Goal: Information Seeking & Learning: Learn about a topic

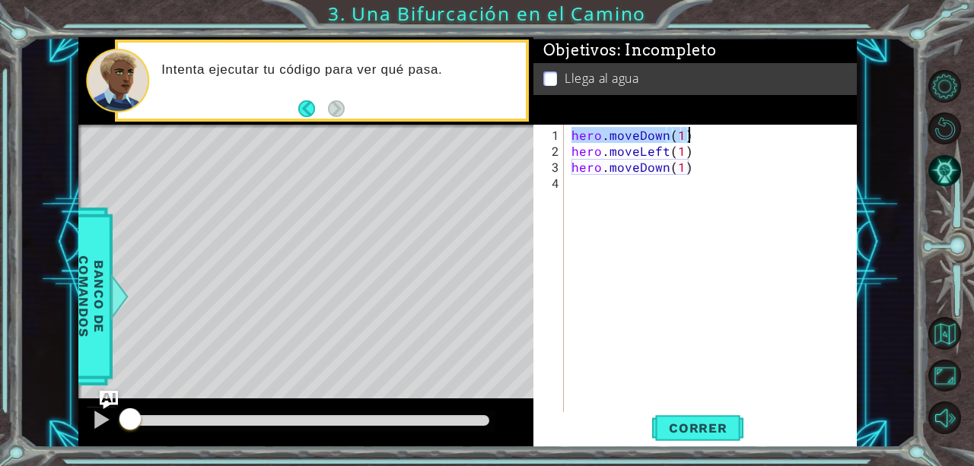
drag, startPoint x: 569, startPoint y: 133, endPoint x: 695, endPoint y: 136, distance: 125.6
click at [695, 136] on div "hero . moveDown ( 1 ) hero . moveLeft ( 1 ) hero . moveDown ( 1 )" at bounding box center [714, 287] width 293 height 320
click at [568, 156] on div "hero . moveDown ( 1 ) hero . moveLeft ( 1 ) hero . moveDown ( 1 )" at bounding box center [714, 287] width 293 height 320
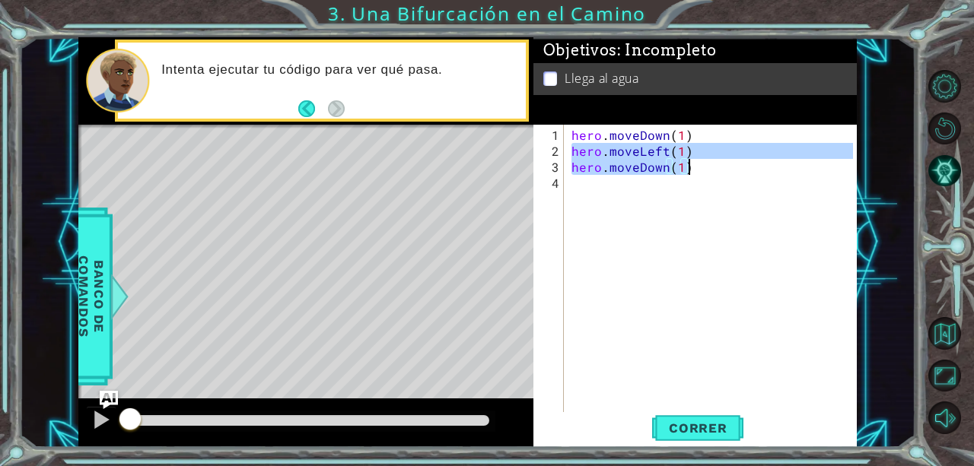
drag, startPoint x: 568, startPoint y: 156, endPoint x: 714, endPoint y: 172, distance: 146.2
click at [714, 172] on div "hero . moveDown ( 1 ) hero . moveLeft ( 1 ) hero . moveDown ( 1 )" at bounding box center [714, 287] width 293 height 320
type textarea "hero.moveLeft(1) hero.moveDown(1)"
click at [941, 334] on button "Volver al Mapa" at bounding box center [944, 333] width 33 height 33
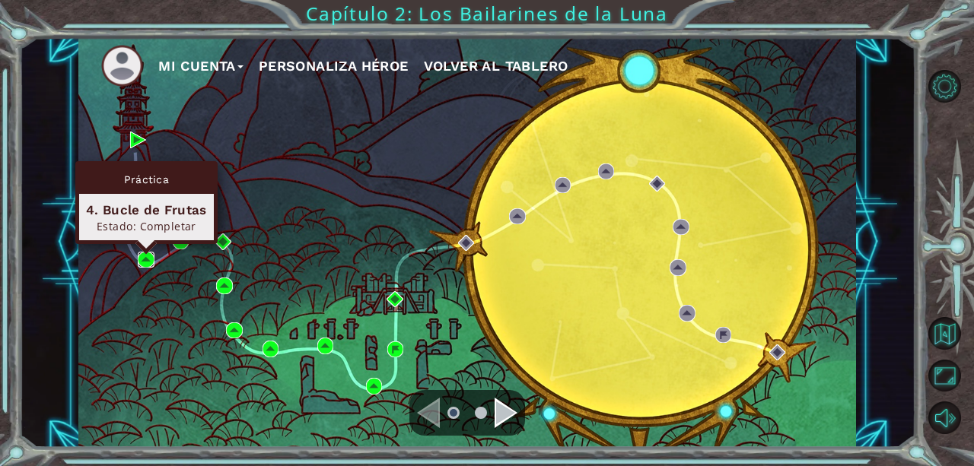
click at [148, 258] on img at bounding box center [146, 260] width 16 height 16
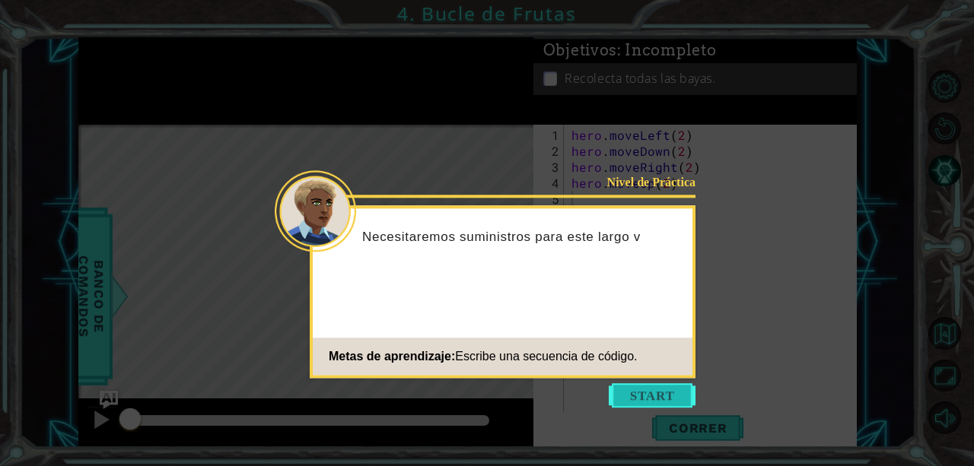
click at [650, 389] on button "Start" at bounding box center [652, 396] width 87 height 24
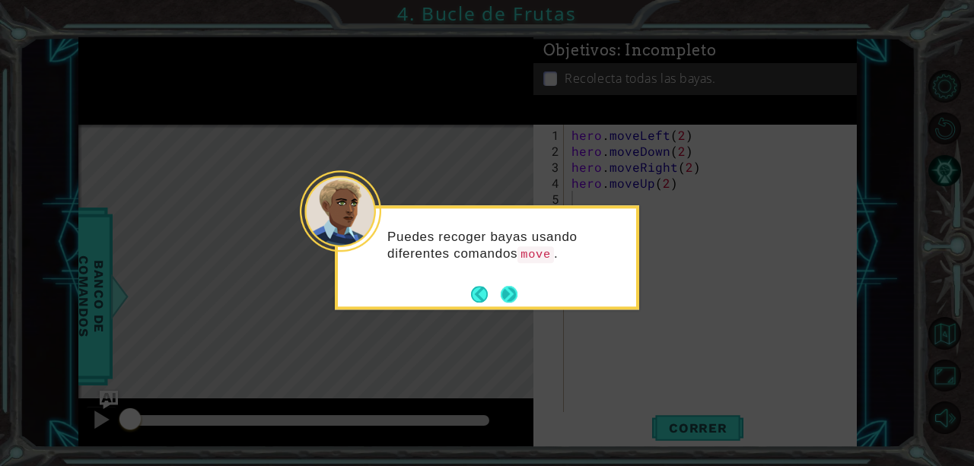
click at [509, 295] on button "Next" at bounding box center [509, 294] width 17 height 17
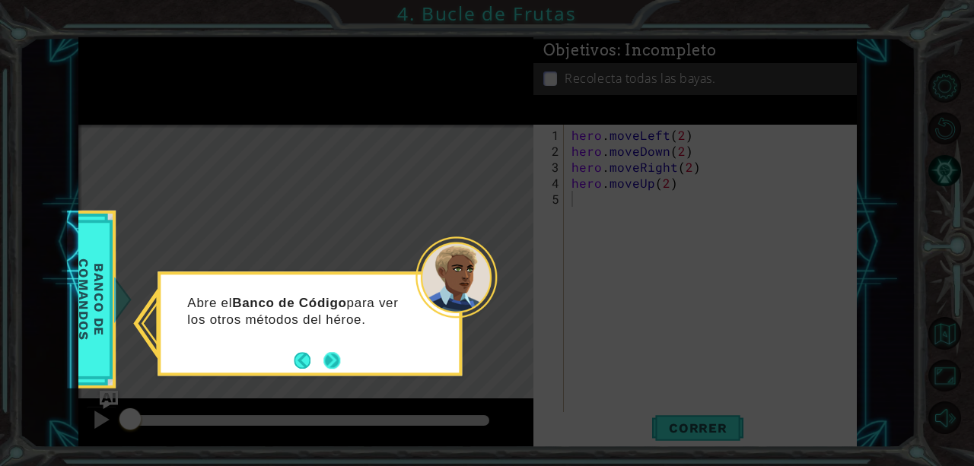
click at [326, 364] on button "Next" at bounding box center [331, 360] width 17 height 17
click at [326, 364] on button "Next" at bounding box center [332, 361] width 19 height 19
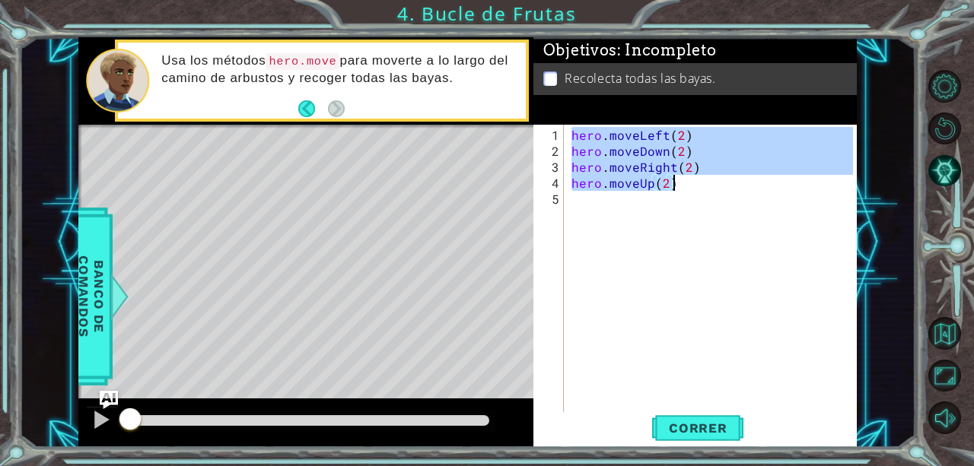
drag, startPoint x: 569, startPoint y: 133, endPoint x: 681, endPoint y: 183, distance: 122.6
click at [681, 183] on div "hero . moveLeft ( 2 ) hero . moveDown ( 2 ) hero . moveRight ( 2 ) hero . moveU…" at bounding box center [714, 287] width 293 height 320
type textarea "hero.moveRight(2) hero.moveUp(2)"
click at [947, 331] on button "Volver al Mapa" at bounding box center [944, 333] width 33 height 33
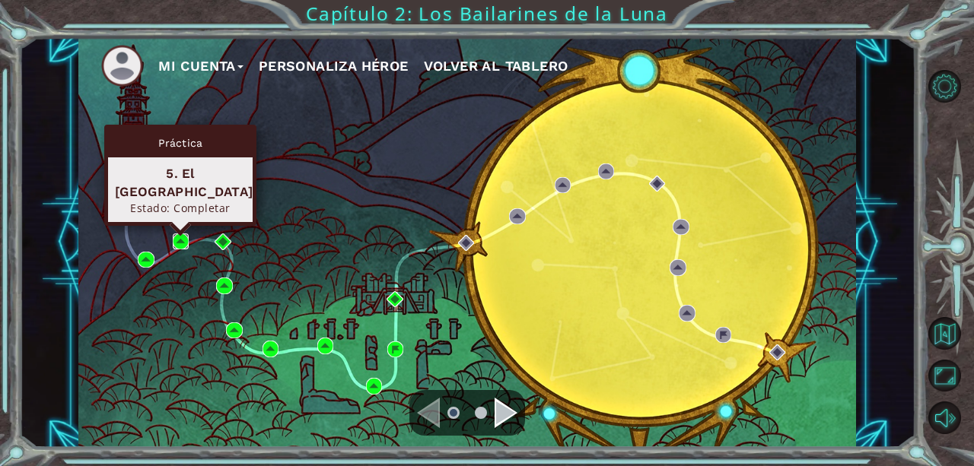
click at [182, 237] on img at bounding box center [181, 242] width 16 height 16
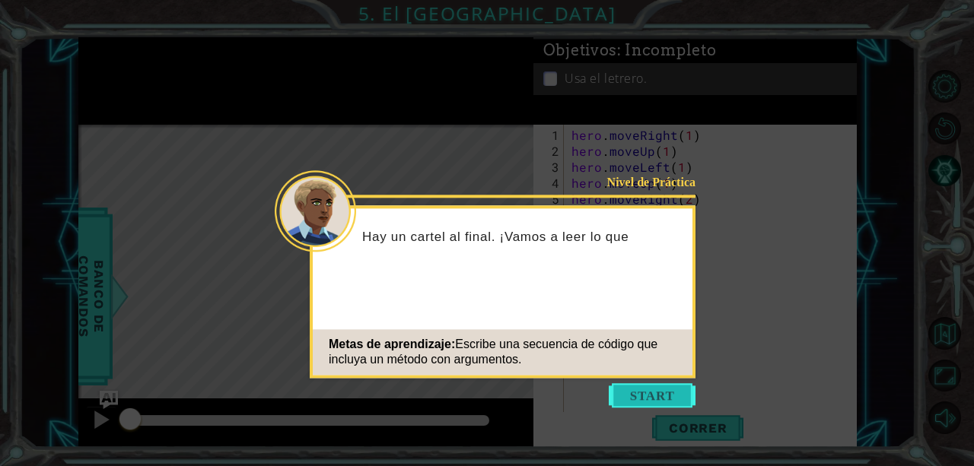
click at [661, 388] on button "Start" at bounding box center [652, 396] width 87 height 24
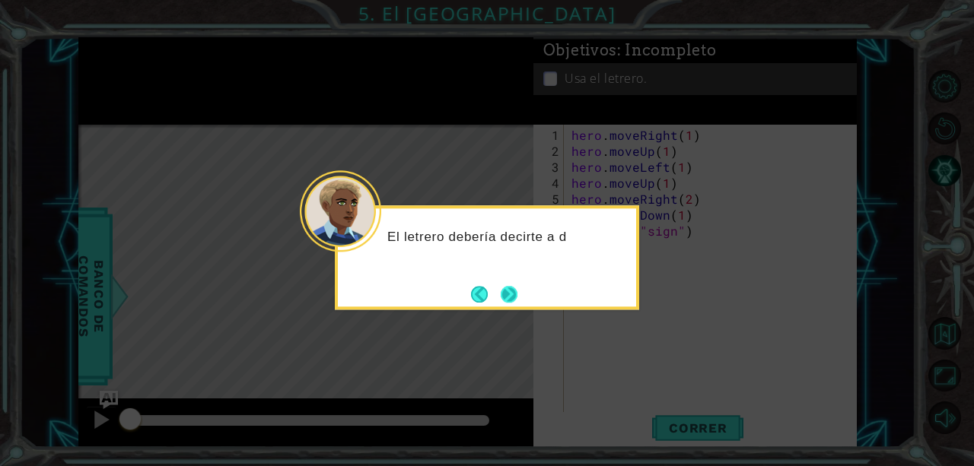
click at [514, 295] on button "Next" at bounding box center [510, 295] width 18 height 18
click at [510, 295] on button "Next" at bounding box center [509, 294] width 17 height 17
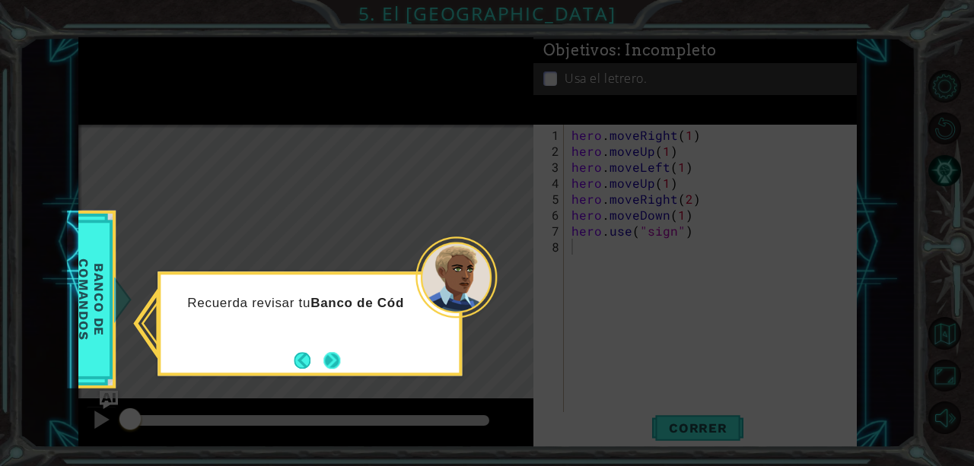
click at [332, 367] on button "Next" at bounding box center [331, 360] width 17 height 17
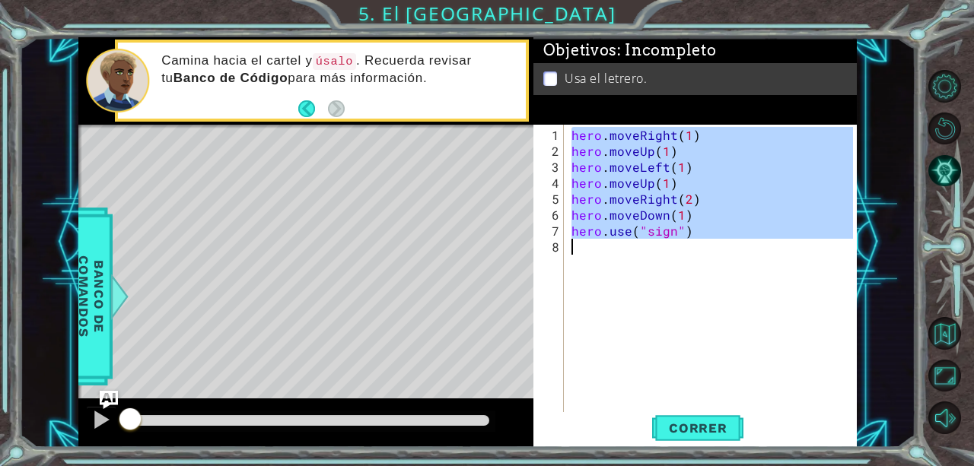
drag, startPoint x: 573, startPoint y: 137, endPoint x: 726, endPoint y: 256, distance: 194.1
click at [726, 256] on div "hero . moveRight ( 1 ) hero . moveUp ( 1 ) hero . moveLeft ( 1 ) hero . moveUp …" at bounding box center [714, 287] width 293 height 320
type textarea "hero.use("sign")"
click at [946, 338] on button "Volver al Mapa" at bounding box center [944, 333] width 33 height 33
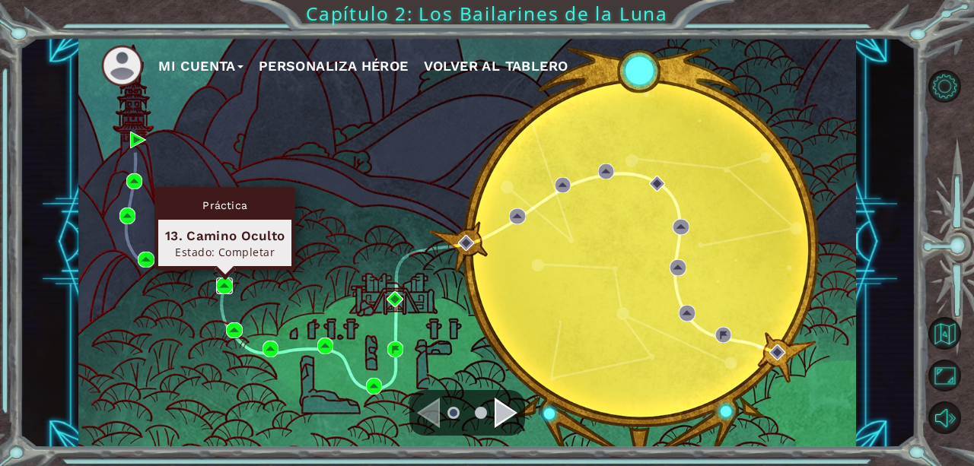
click at [222, 279] on img at bounding box center [224, 286] width 16 height 16
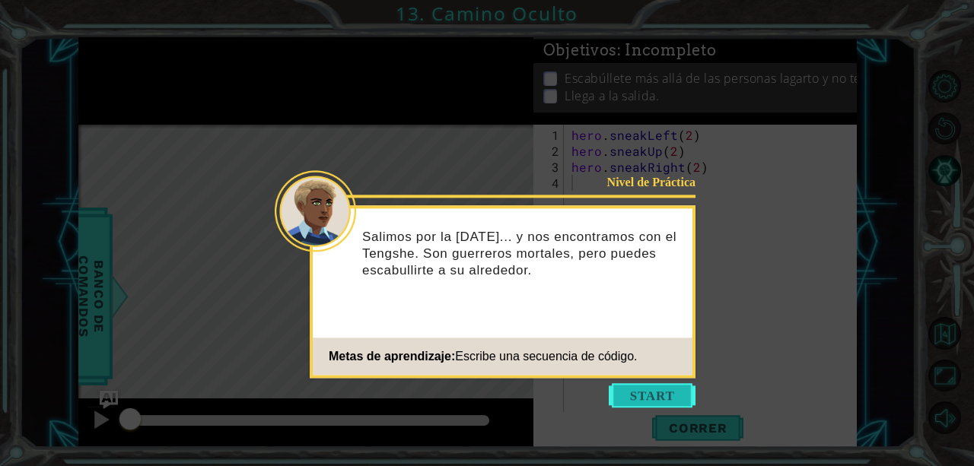
click at [658, 396] on button "Start" at bounding box center [652, 396] width 87 height 24
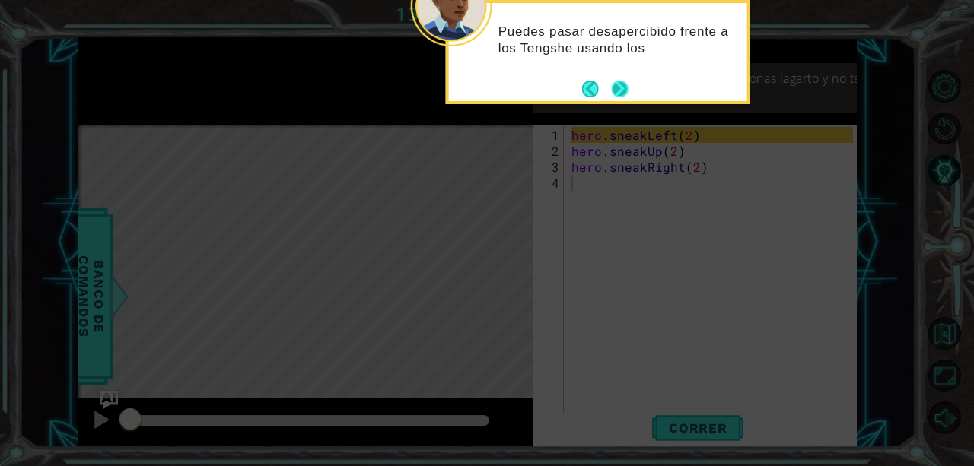
click at [616, 78] on footer at bounding box center [605, 89] width 46 height 23
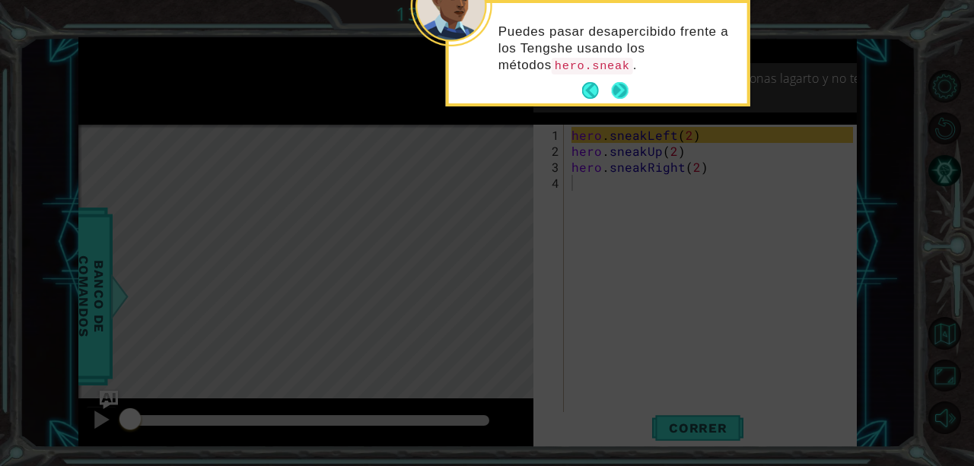
click at [623, 90] on button "Next" at bounding box center [620, 90] width 17 height 17
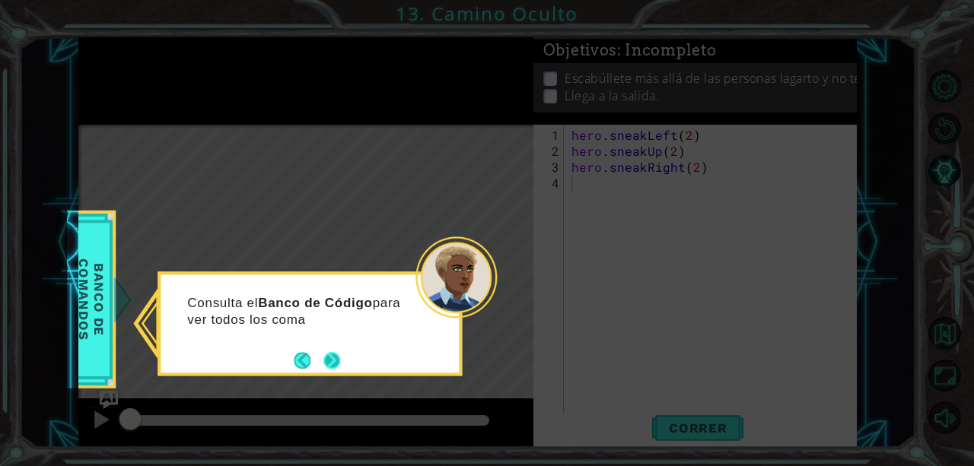
click at [338, 368] on button "Next" at bounding box center [331, 360] width 17 height 17
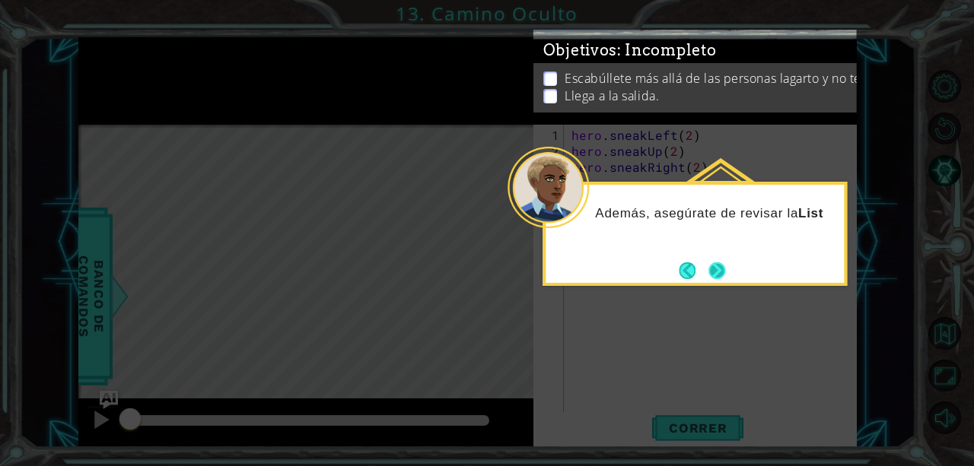
click at [715, 275] on button "Next" at bounding box center [716, 271] width 17 height 17
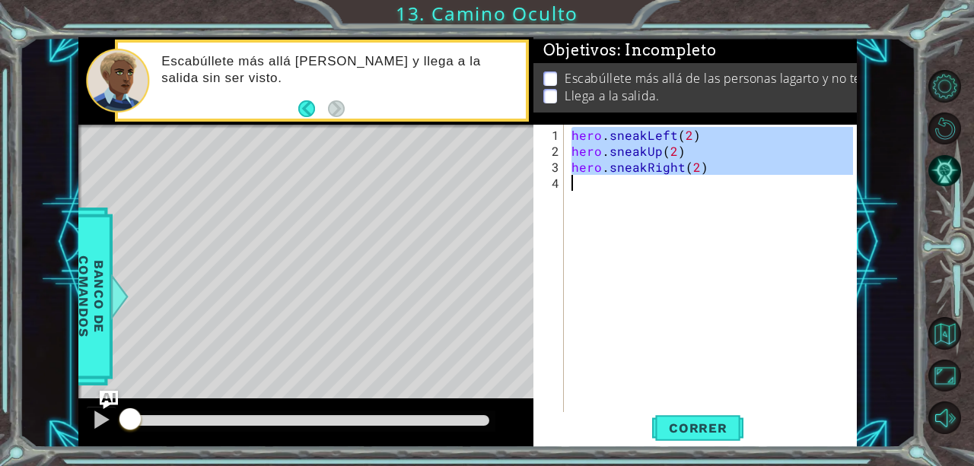
drag, startPoint x: 572, startPoint y: 135, endPoint x: 764, endPoint y: 186, distance: 199.2
click at [764, 186] on div "hero . sneakLeft ( 2 ) hero . sneakUp ( 2 ) hero . sneakRight ( 2 )" at bounding box center [714, 287] width 293 height 320
type textarea "hero.sneakRight(2)"
click at [953, 339] on button "Volver al Mapa" at bounding box center [944, 333] width 33 height 33
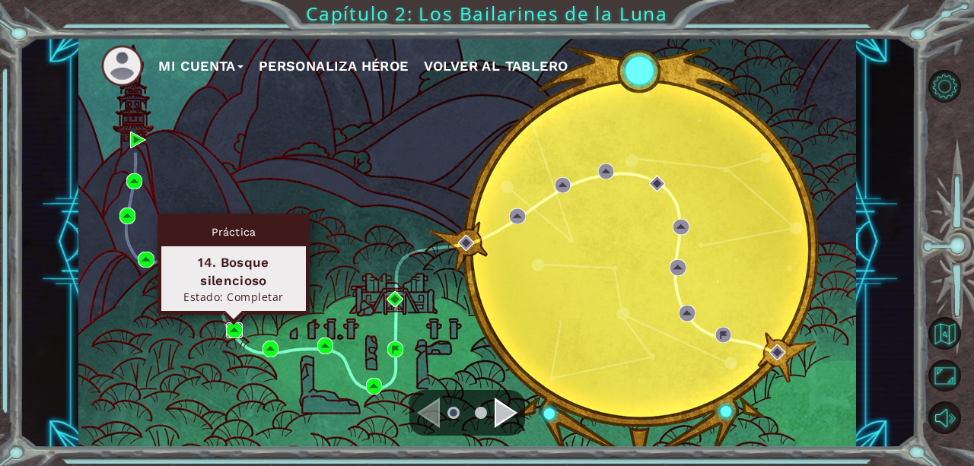
click at [234, 335] on img at bounding box center [234, 331] width 16 height 16
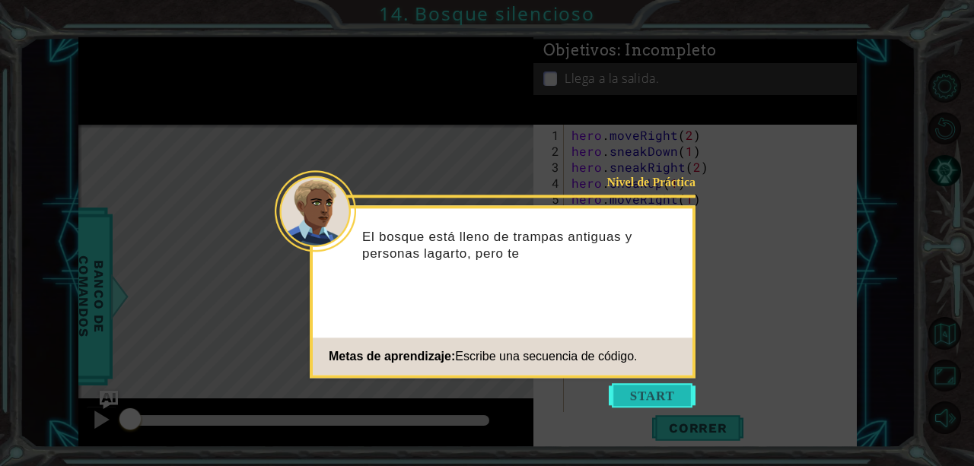
click at [670, 401] on button "Start" at bounding box center [652, 396] width 87 height 24
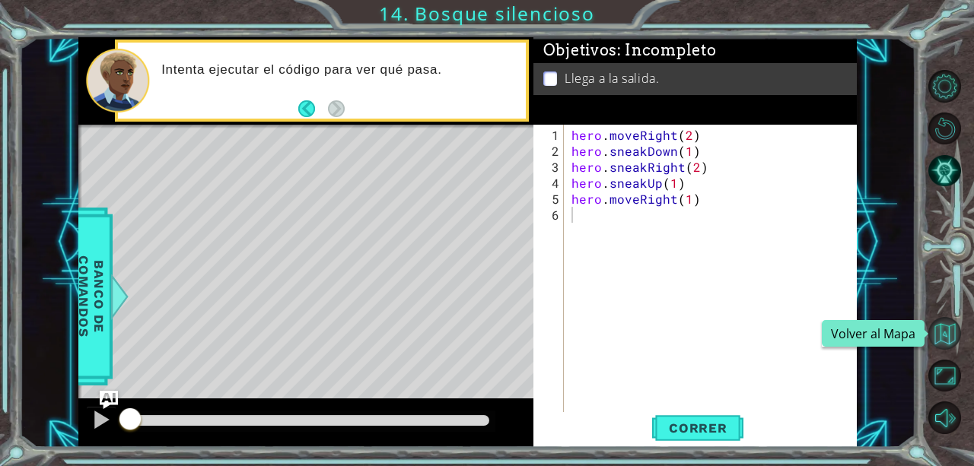
click at [944, 328] on button "Volver al Mapa" at bounding box center [944, 333] width 33 height 33
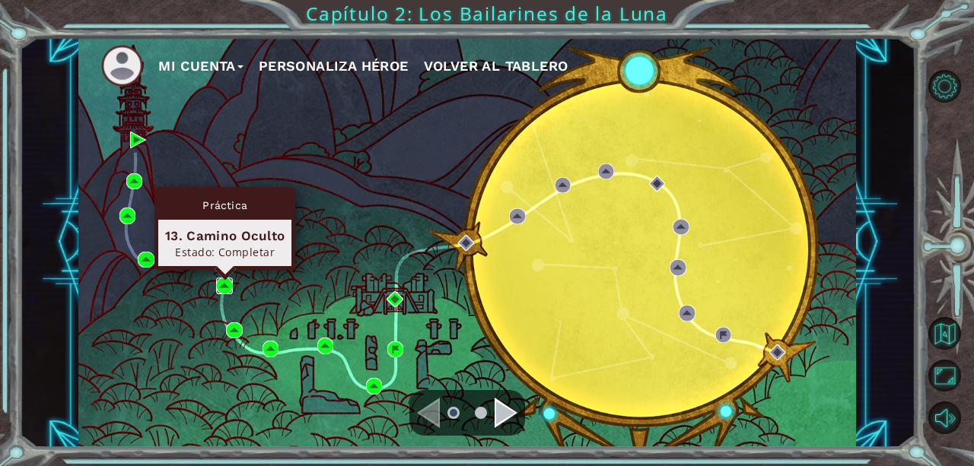
click at [224, 286] on img at bounding box center [224, 286] width 16 height 16
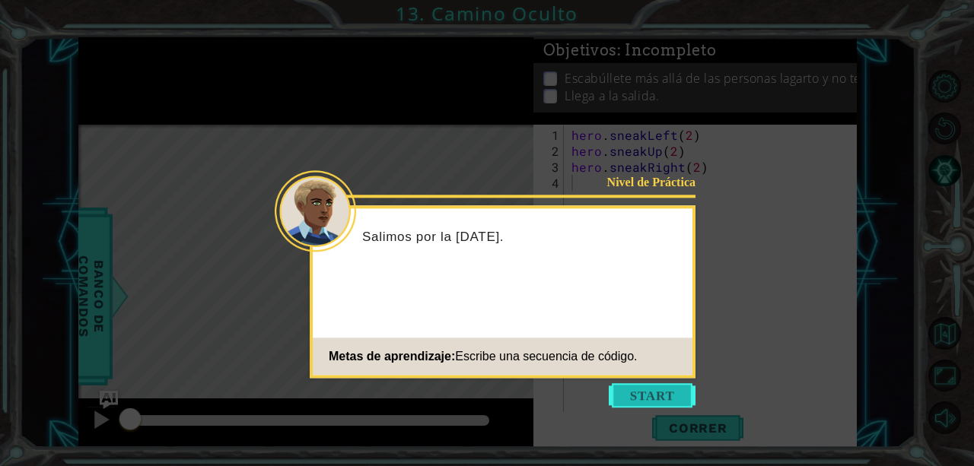
click at [637, 405] on button "Start" at bounding box center [652, 396] width 87 height 24
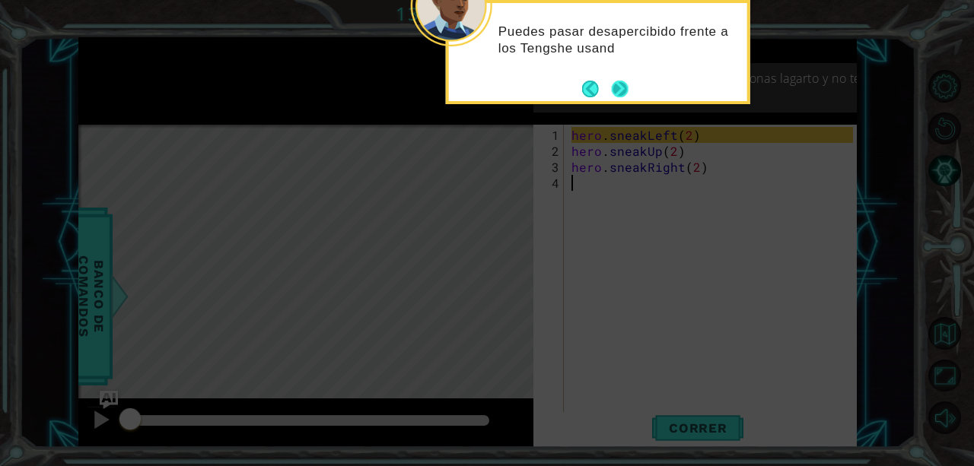
click at [612, 81] on button "Next" at bounding box center [620, 89] width 17 height 17
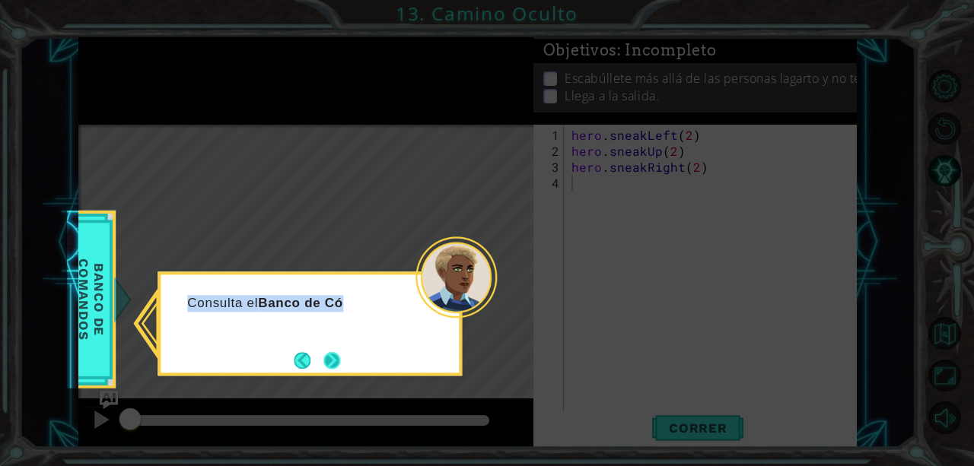
drag, startPoint x: 612, startPoint y: 81, endPoint x: 336, endPoint y: 361, distance: 393.4
click at [336, 361] on body "1 ההההההההההההההההההההההההההההההההההההההההההההההההההההההההההההההההההההההההההההה…" at bounding box center [487, 233] width 974 height 466
click at [336, 361] on button "Next" at bounding box center [331, 360] width 17 height 17
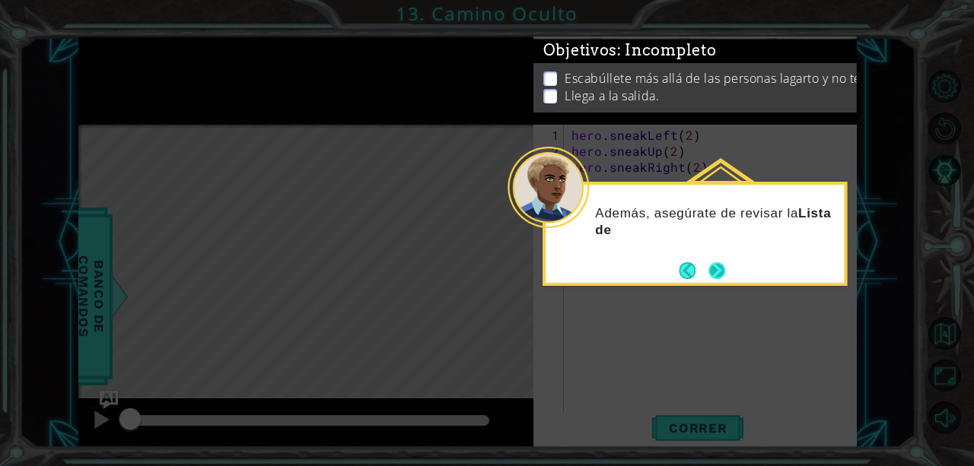
click at [712, 273] on button "Next" at bounding box center [716, 271] width 17 height 17
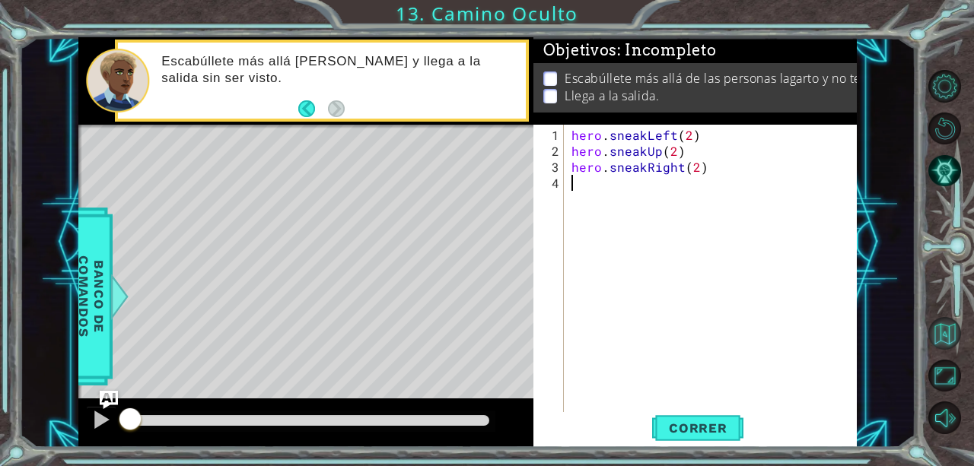
click at [952, 330] on button "Volver al Mapa" at bounding box center [944, 333] width 33 height 33
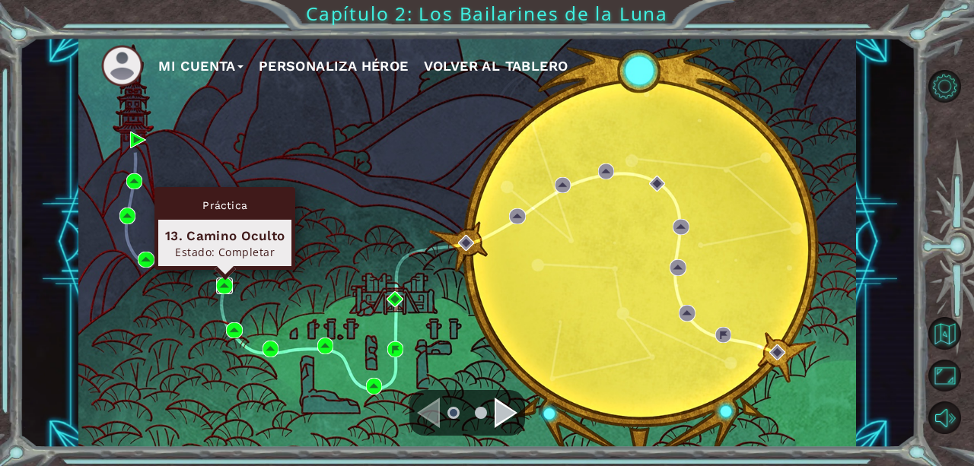
click at [226, 279] on img at bounding box center [224, 286] width 16 height 16
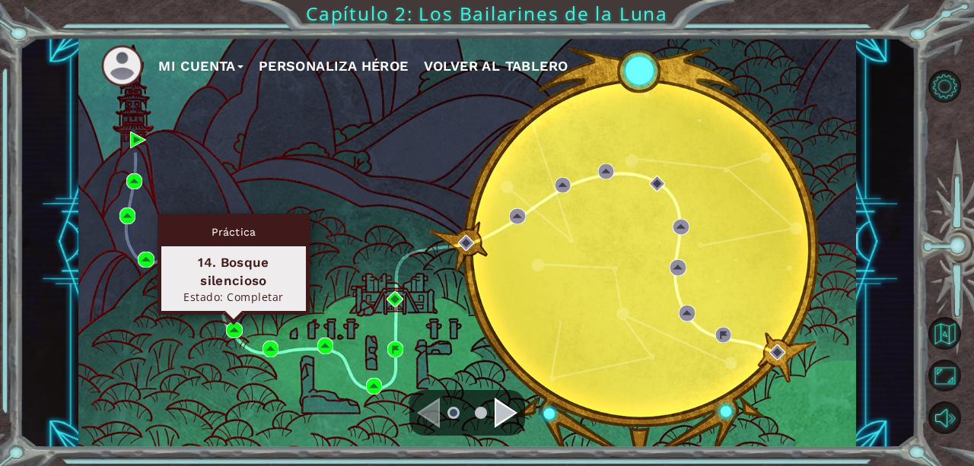
click at [232, 315] on div "Práctica 14. Bosque silencioso Estado: Completar" at bounding box center [234, 264] width 152 height 101
click at [232, 333] on img at bounding box center [234, 331] width 16 height 16
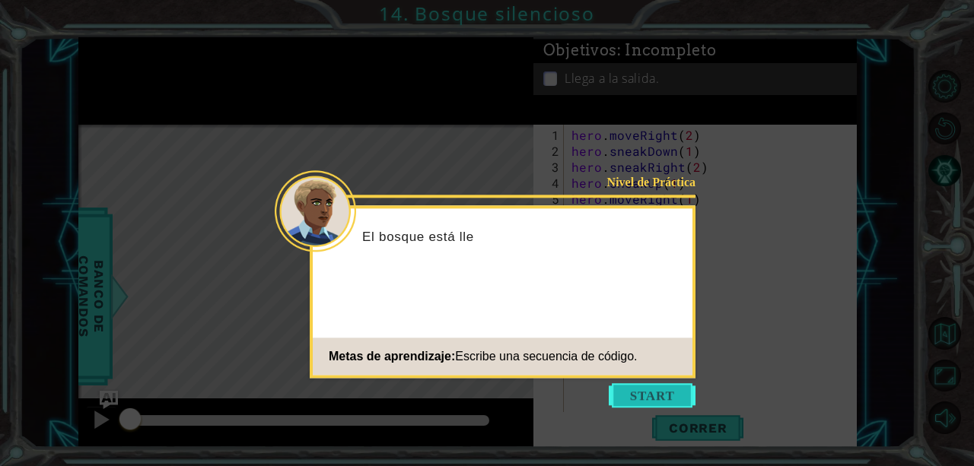
click at [682, 390] on button "Start" at bounding box center [652, 396] width 87 height 24
